Goal: Check status: Check status

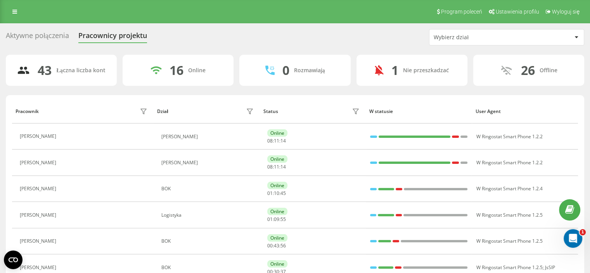
click at [575, 38] on div at bounding box center [575, 37] width 9 height 9
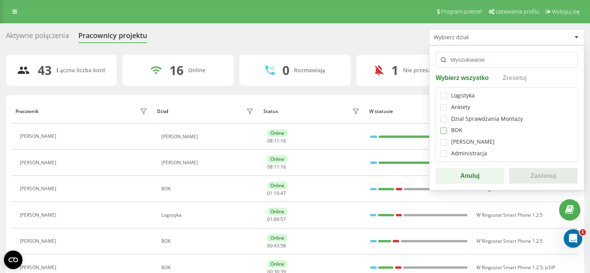
click at [444, 127] on label at bounding box center [443, 127] width 7 height 0
checkbox input "true"
click at [520, 176] on button "Zastosuj" at bounding box center [543, 176] width 69 height 16
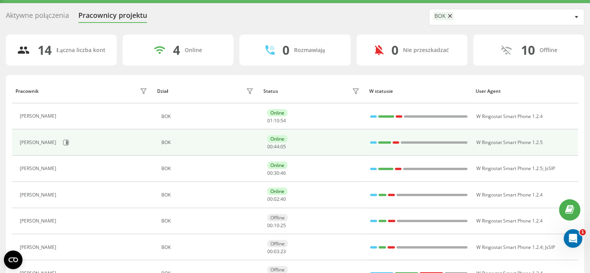
scroll to position [78, 0]
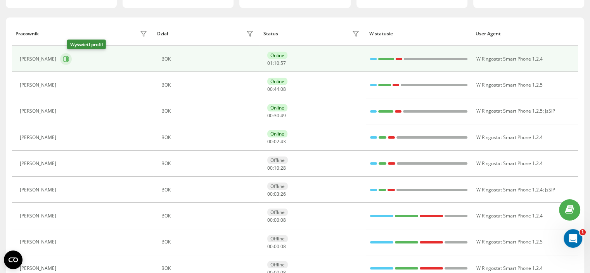
click at [68, 59] on icon at bounding box center [67, 59] width 2 height 4
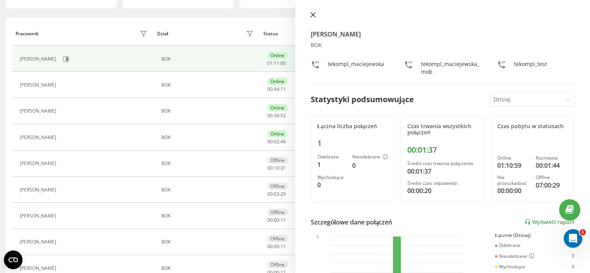
click at [310, 17] on button at bounding box center [313, 15] width 10 height 7
